Goal: Information Seeking & Learning: Compare options

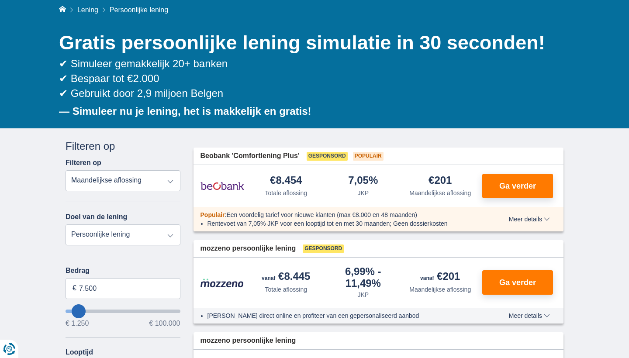
scroll to position [66, 0]
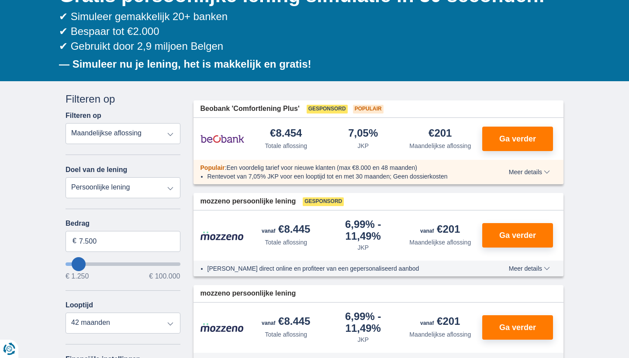
scroll to position [171, 0]
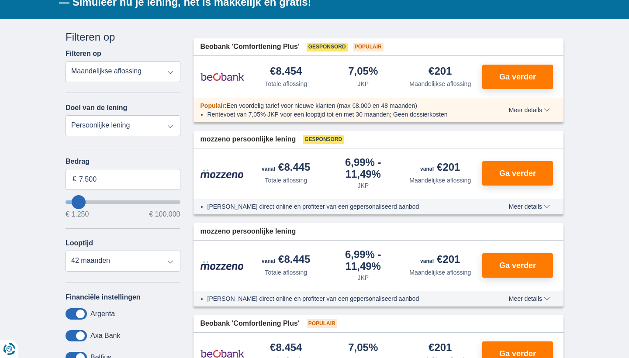
type input "6.250"
type input "6250"
type input "7.250"
type input "7250"
type input "8.250"
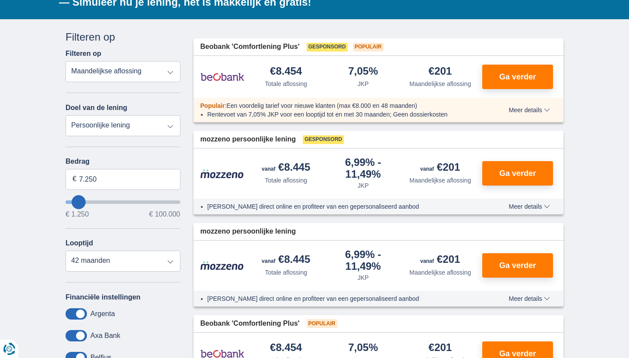
type input "8250"
type input "9.250"
type input "9250"
select select "48"
type input "10.250"
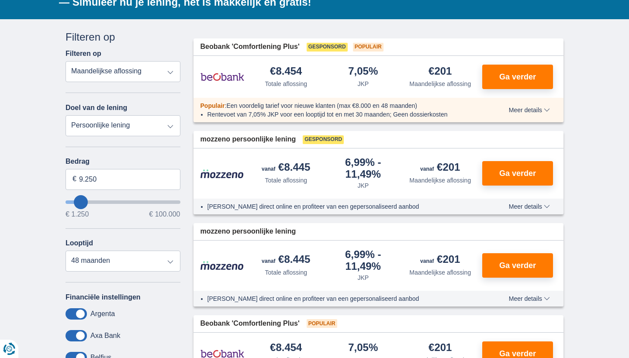
type input "10250"
type input "11.250"
type input "11250"
type input "13.250"
type input "13250"
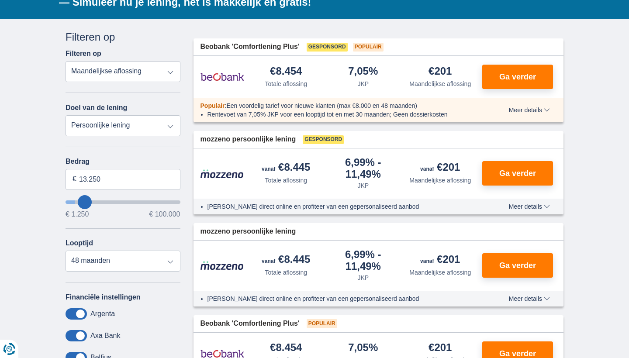
type input "14.250"
type input "14250"
type input "15.250"
type input "15250"
type input "17.250"
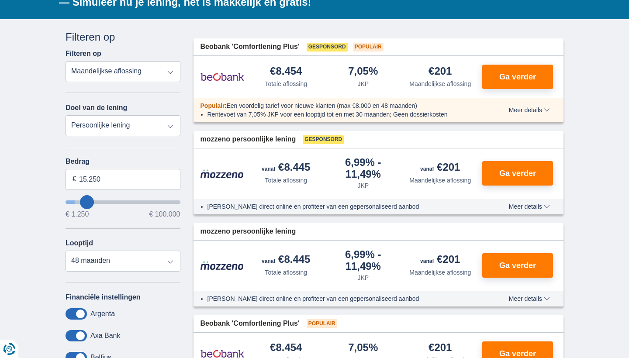
type input "17250"
type input "19.250"
type input "19250"
type input "20.250"
type input "20250"
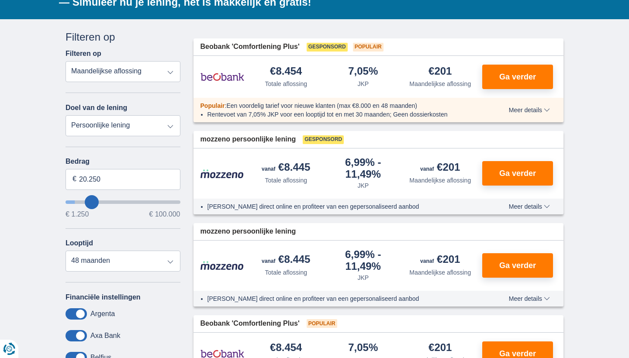
type input "22.250"
type input "22250"
type input "24.250"
type input "24250"
select select "120"
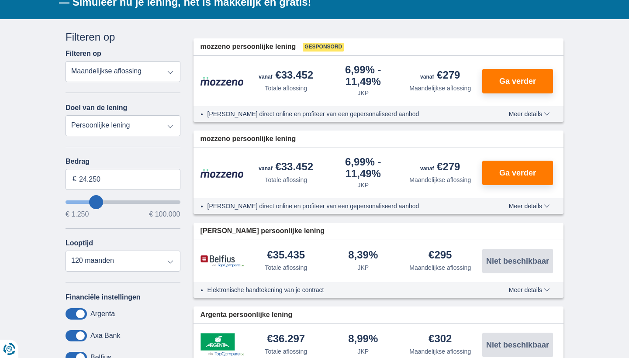
drag, startPoint x: 78, startPoint y: 199, endPoint x: 96, endPoint y: 204, distance: 18.6
type input "25.250"
type input "25250"
type input "24.250"
type input "24250"
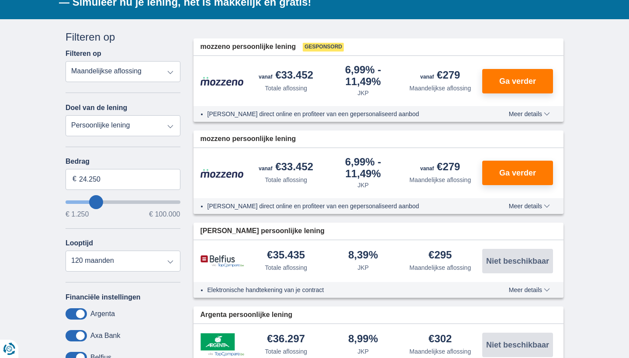
type input "25.250"
type input "25250"
type input "26.250"
type input "26250"
type input "27.250"
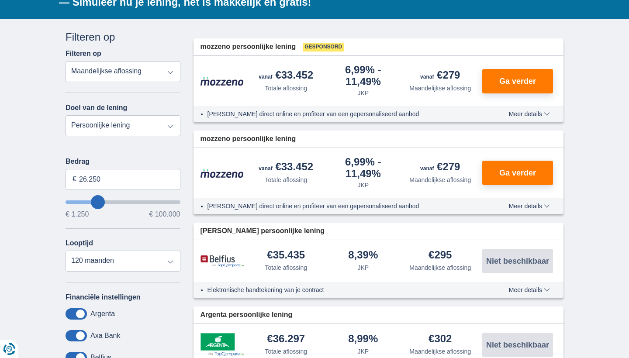
type input "27250"
type input "28.250"
type input "28250"
type input "29.250"
type input "29250"
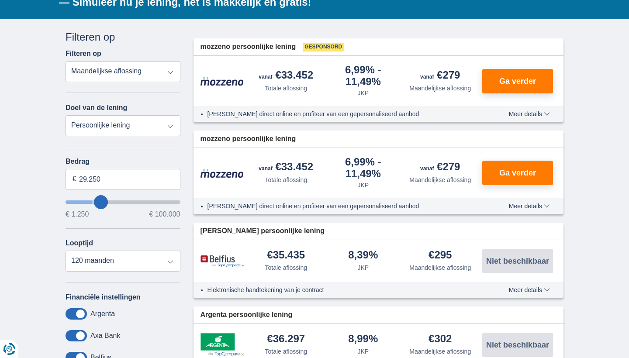
type input "30.250"
type input "30250"
type input "32.250"
type input "32250"
type input "33.250"
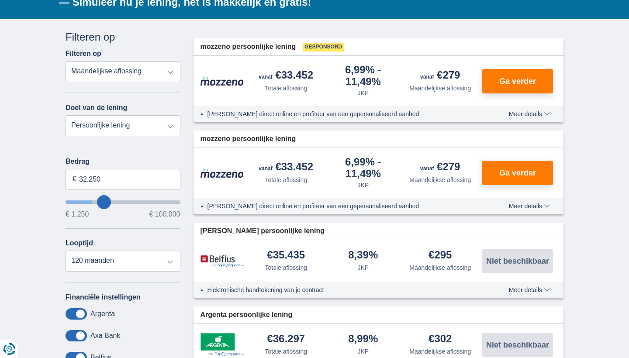
type input "33250"
type input "34.250"
type input "34250"
type input "35.250"
type input "35250"
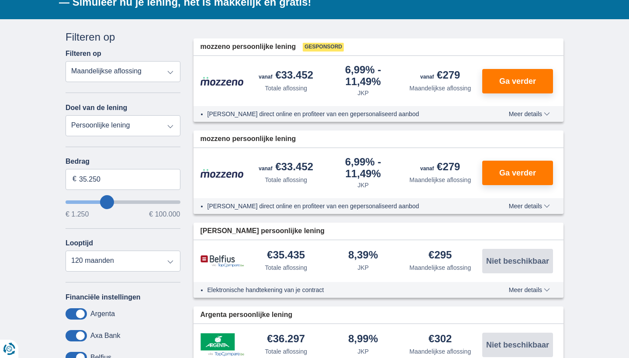
type input "36.250"
type input "36250"
type input "35.250"
type input "35250"
type input "34.250"
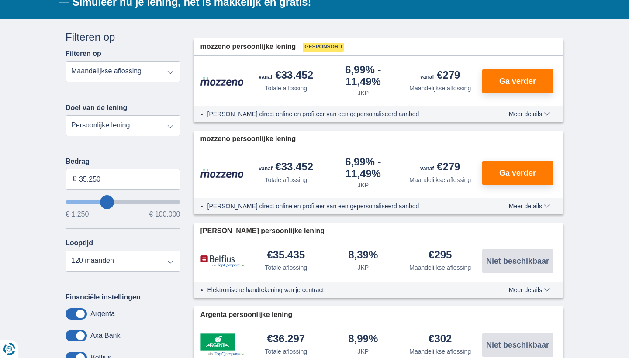
type input "34250"
type input "33.250"
type input "33250"
type input "32.250"
type input "32250"
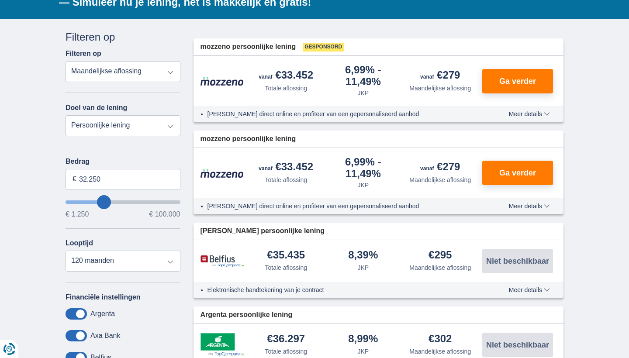
type input "31.250"
type input "31250"
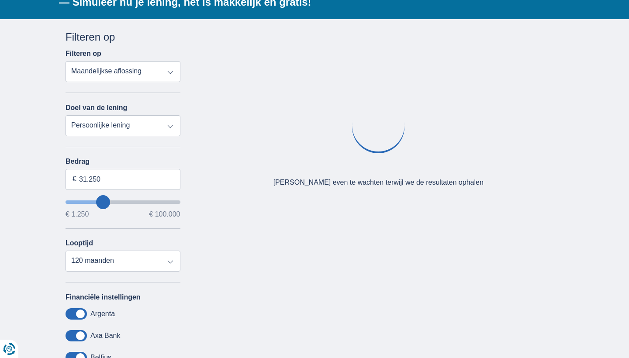
type input "30.250"
type input "30250"
type input "29.250"
type input "29250"
type input "30.250"
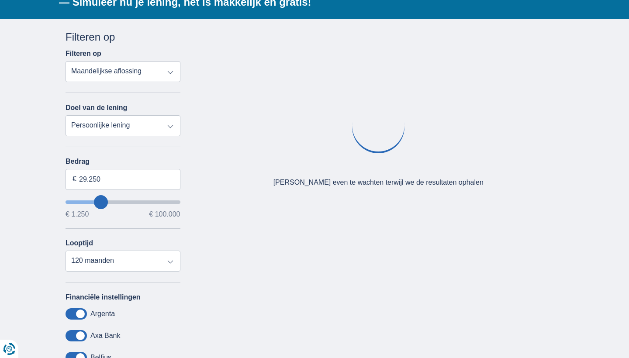
type input "30250"
type input "31.250"
type input "31250"
type input "30.250"
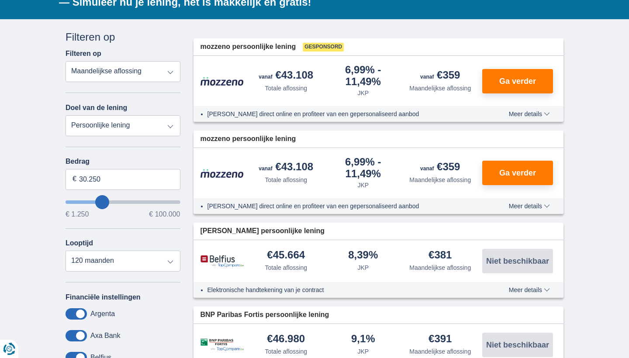
drag, startPoint x: 96, startPoint y: 201, endPoint x: 102, endPoint y: 201, distance: 6.1
type input "30250"
click at [102, 201] on input "wantToBorrow" at bounding box center [123, 202] width 115 height 3
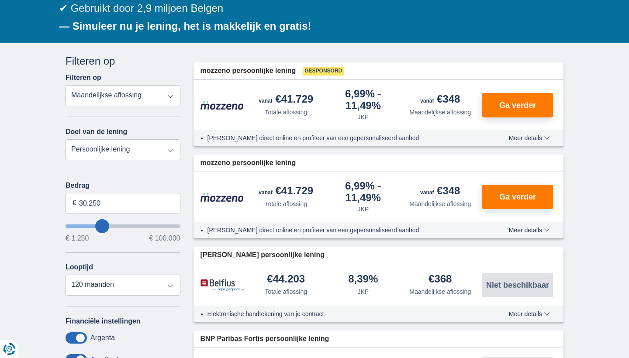
scroll to position [148, 0]
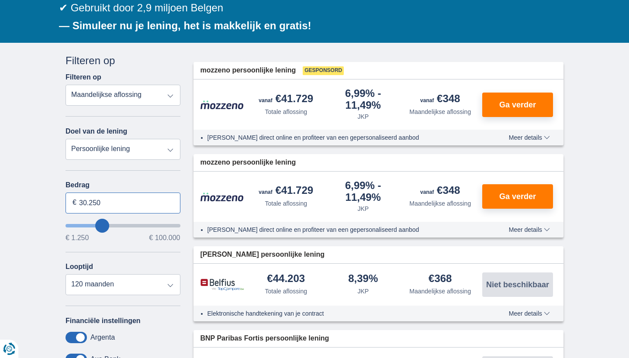
click at [104, 205] on input "30.250" at bounding box center [123, 203] width 115 height 21
type input "30.000"
type input "30250"
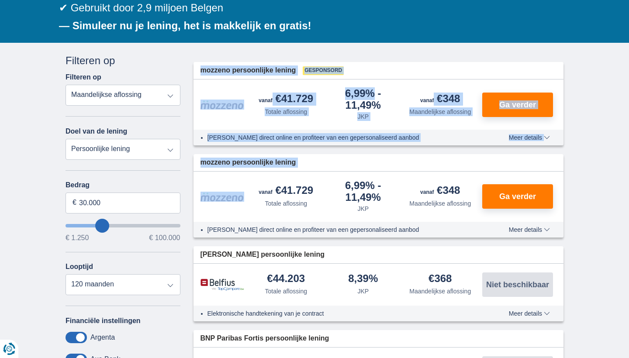
click at [52, 212] on div "× widget.non-eligible-application.title widget.non-eligible-application.text no…" at bounding box center [314, 364] width 629 height 642
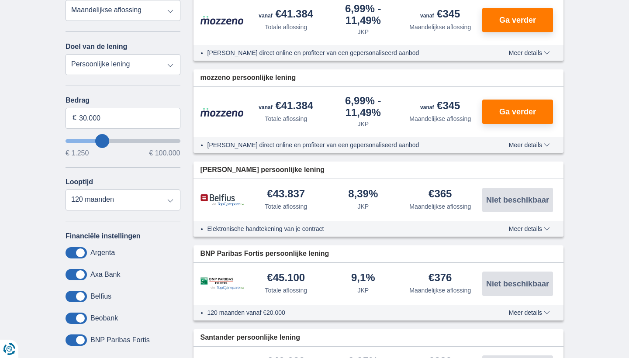
scroll to position [250, 0]
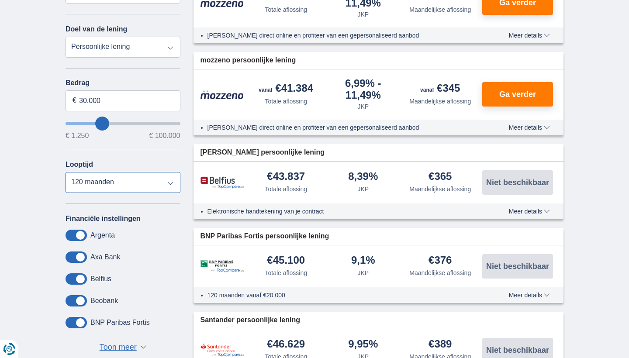
select select "72"
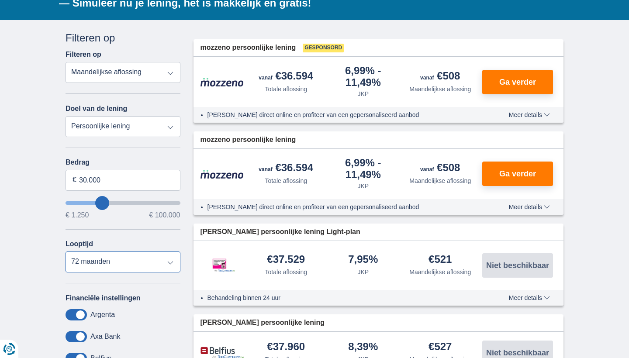
scroll to position [170, 0]
